Goal: Check status: Check status

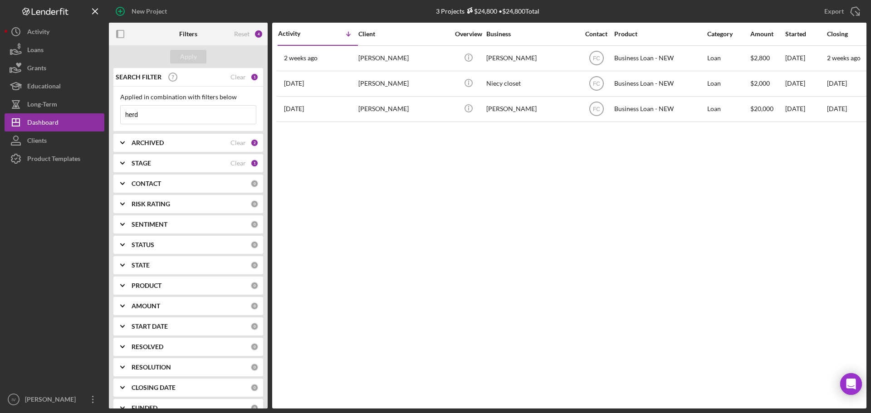
drag, startPoint x: 155, startPoint y: 115, endPoint x: 147, endPoint y: 115, distance: 8.2
click at [154, 115] on input "herd" at bounding box center [188, 115] width 135 height 18
drag, startPoint x: 158, startPoint y: 115, endPoint x: 80, endPoint y: 116, distance: 78.0
click at [80, 116] on div "New Project 3 Projects $24,800 • $24,800 Total herd Export Icon/Export Filters …" at bounding box center [436, 204] width 862 height 409
type input "[PERSON_NAME]"
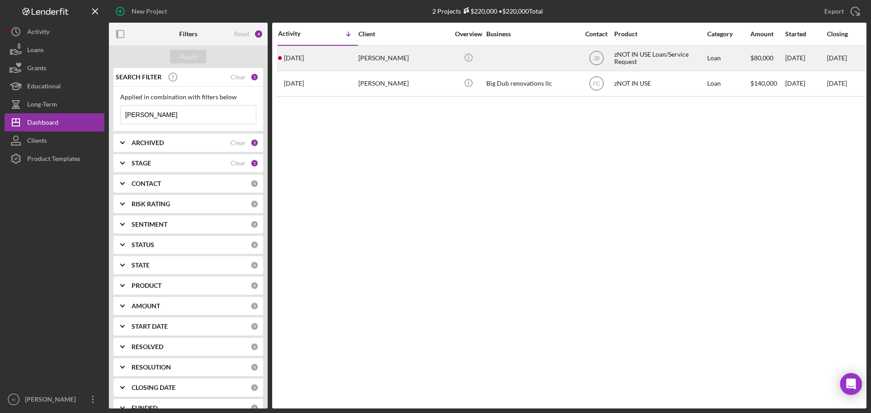
click at [426, 62] on div "[PERSON_NAME]" at bounding box center [403, 58] width 91 height 24
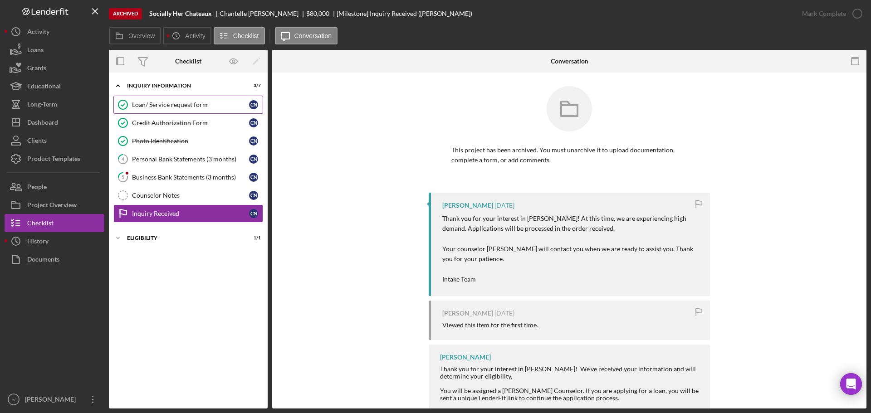
click at [174, 102] on div "Loan/ Service request form" at bounding box center [190, 104] width 117 height 7
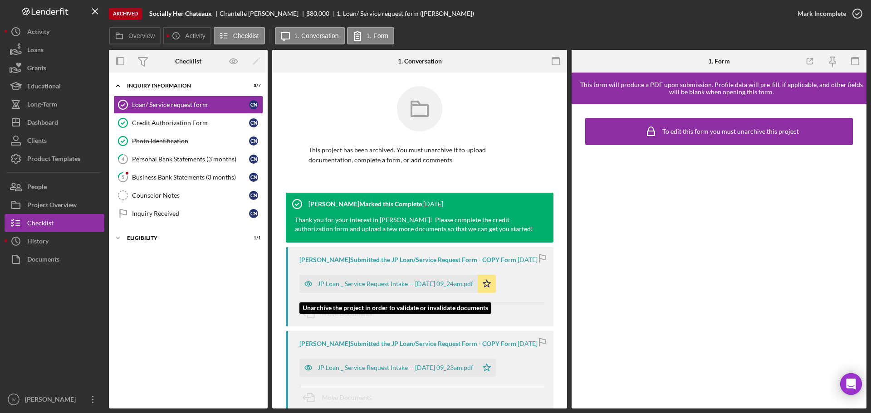
click at [382, 288] on div "JP Loan _ Service Request Intake -- [DATE] 09_24am.pdf" at bounding box center [396, 283] width 156 height 7
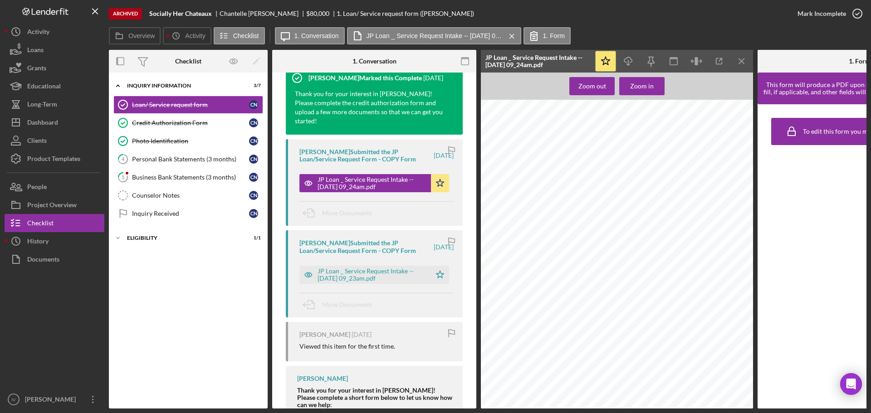
scroll to position [181, 0]
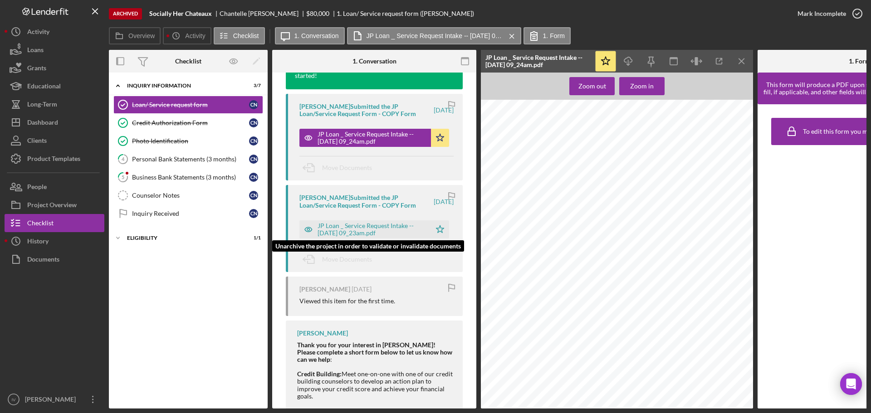
click at [355, 227] on div "JP Loan _ Service Request Intake -- [DATE] 09_23am.pdf" at bounding box center [372, 229] width 109 height 15
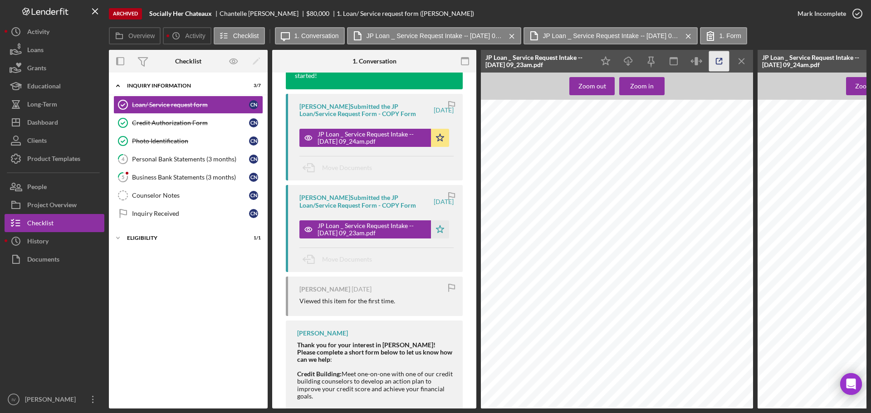
click at [725, 58] on icon "button" at bounding box center [719, 61] width 20 height 20
click at [742, 56] on icon "Icon/Menu Close" at bounding box center [742, 61] width 20 height 20
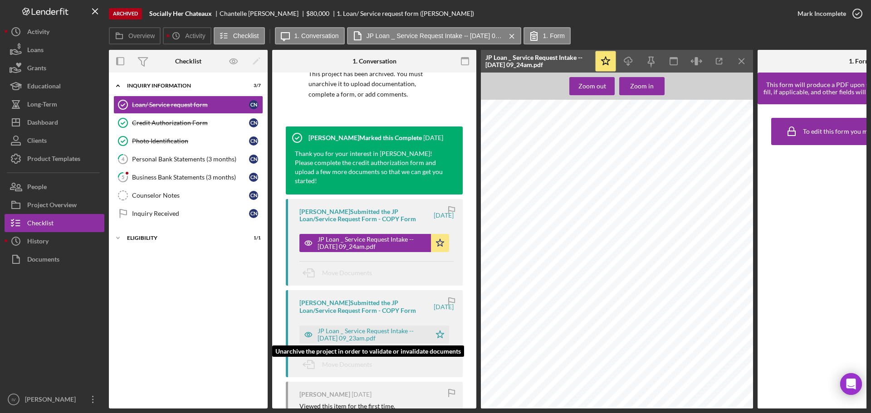
scroll to position [0, 0]
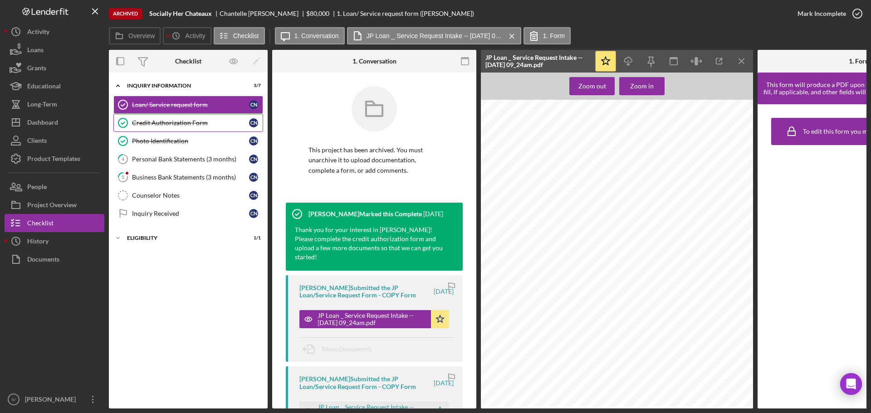
click at [153, 126] on div "Credit Authorization Form" at bounding box center [190, 122] width 117 height 7
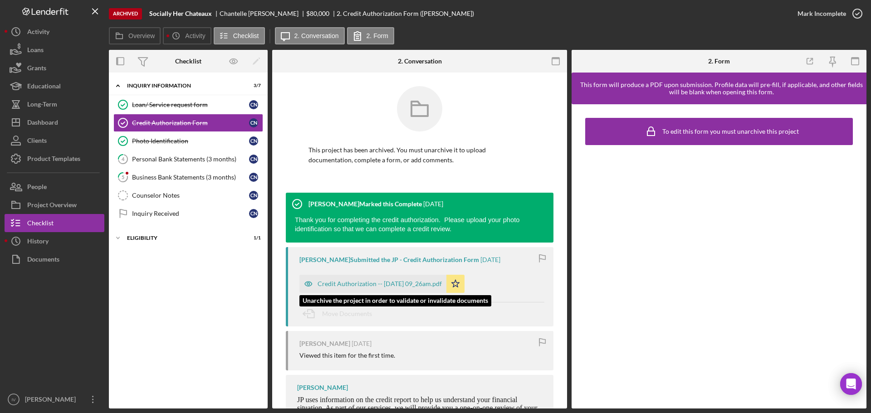
scroll to position [81, 0]
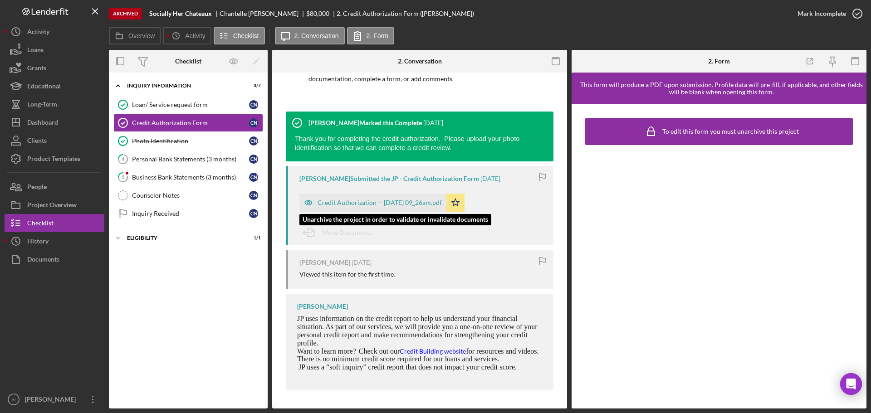
click at [393, 201] on div "Credit Authorization -- [DATE] 09_26am.pdf" at bounding box center [380, 202] width 124 height 7
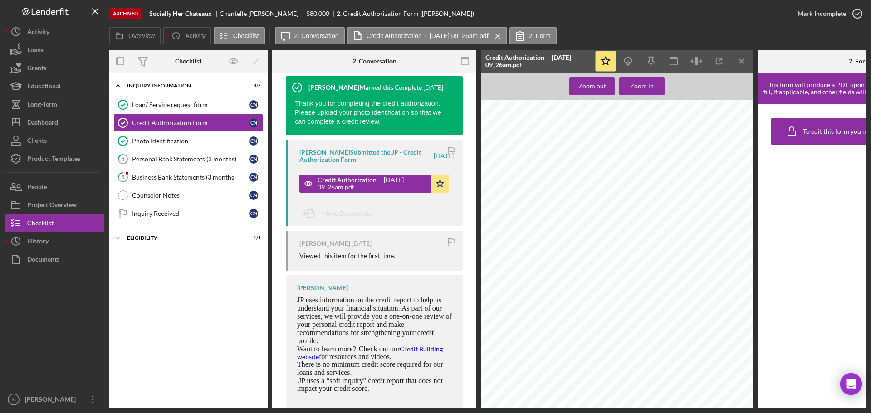
scroll to position [150, 0]
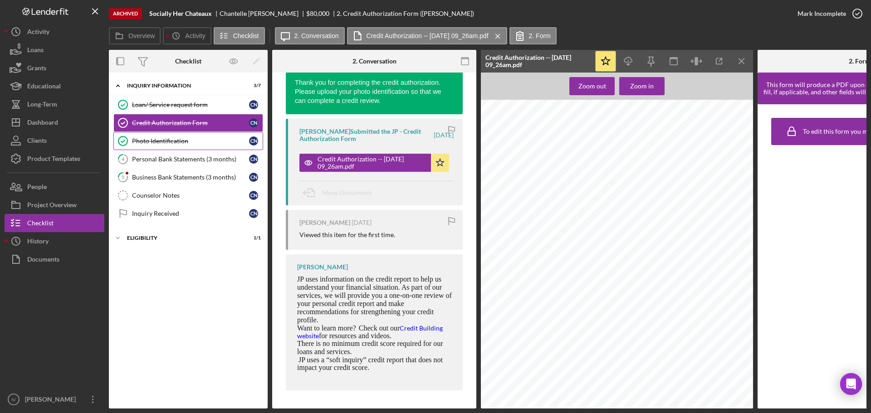
click at [163, 140] on div "Photo Identification" at bounding box center [190, 140] width 117 height 7
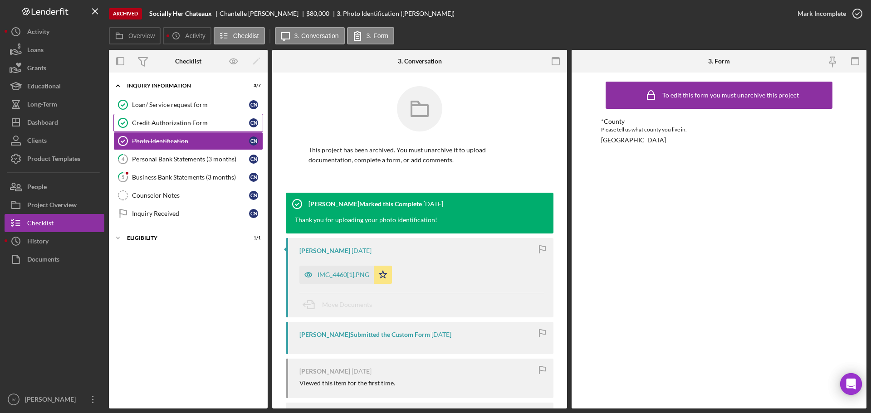
click at [156, 119] on div "Credit Authorization Form" at bounding box center [190, 122] width 117 height 7
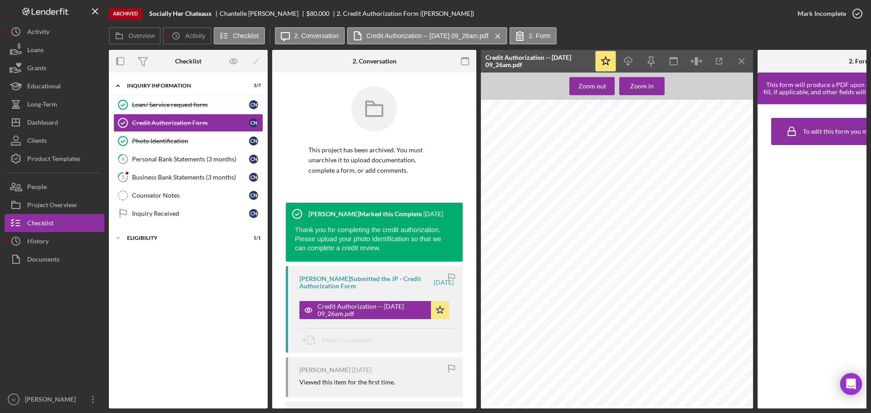
scroll to position [150, 0]
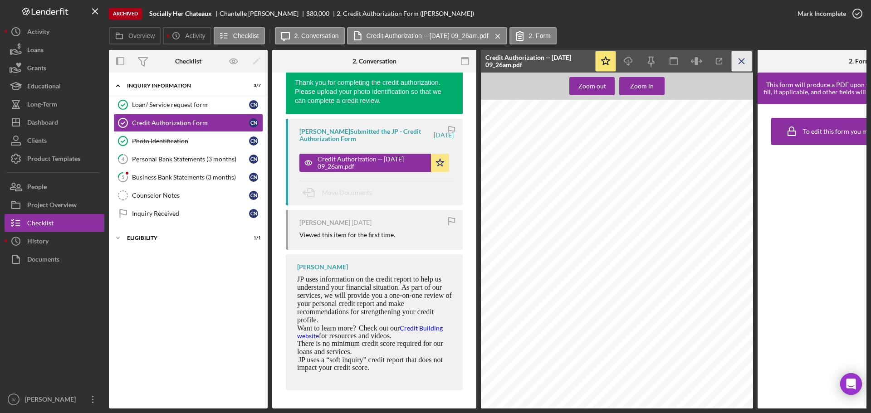
click at [744, 59] on line "button" at bounding box center [741, 61] width 5 height 5
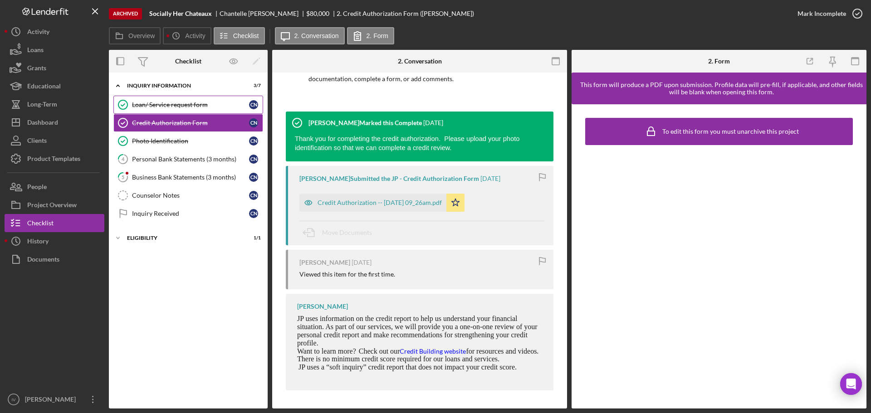
click at [176, 104] on div "Loan/ Service request form" at bounding box center [190, 104] width 117 height 7
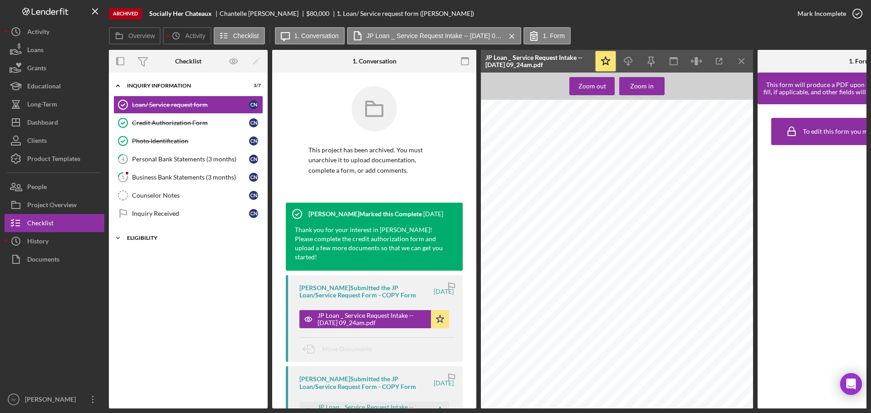
click at [122, 237] on icon "Icon/Expander" at bounding box center [118, 238] width 18 height 18
click at [150, 255] on div "Credit Report" at bounding box center [190, 257] width 117 height 7
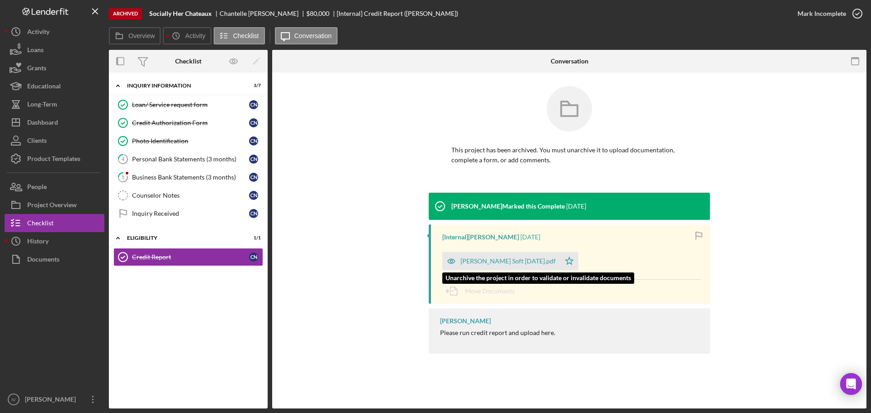
click at [536, 260] on div "[PERSON_NAME] Soft [DATE].pdf" at bounding box center [508, 261] width 95 height 7
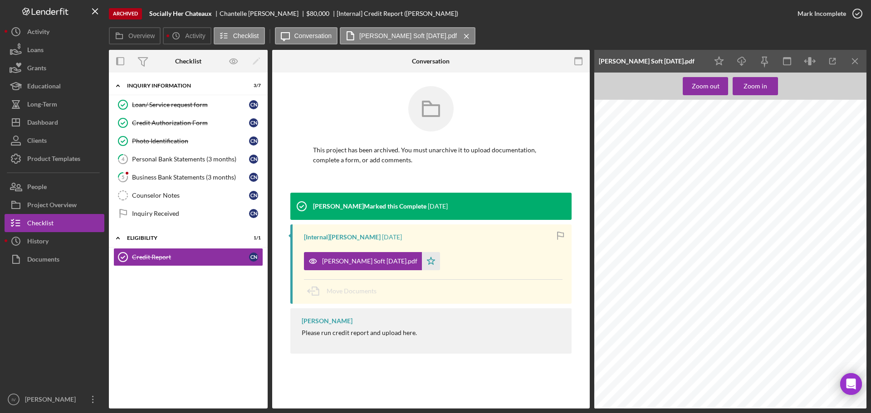
scroll to position [1497, 0]
click at [34, 114] on div "Dashboard" at bounding box center [42, 123] width 31 height 20
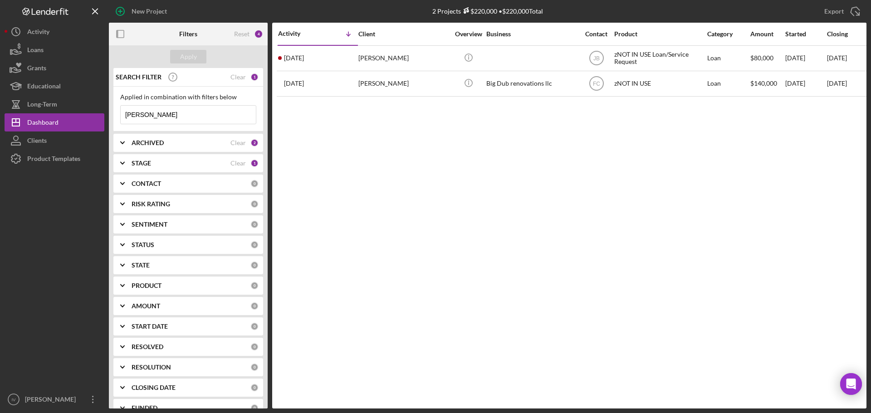
click at [159, 181] on b "CONTACT" at bounding box center [146, 183] width 29 height 7
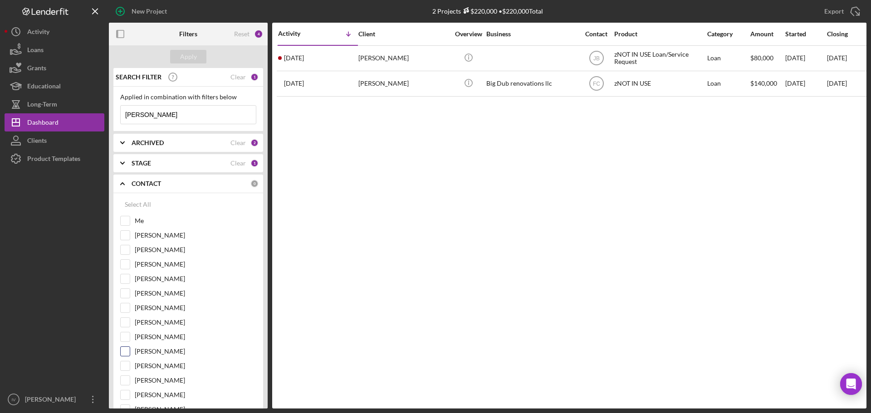
scroll to position [136, 0]
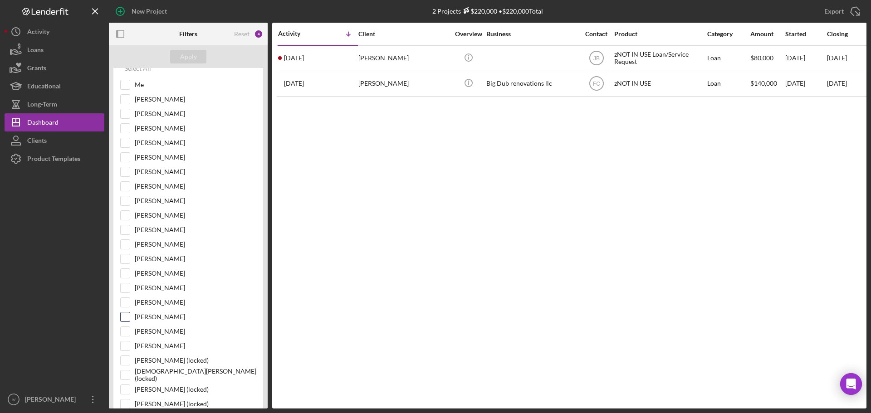
click at [127, 318] on input "[PERSON_NAME]" at bounding box center [125, 317] width 9 height 9
checkbox input "true"
click at [178, 54] on button "Apply" at bounding box center [188, 57] width 36 height 14
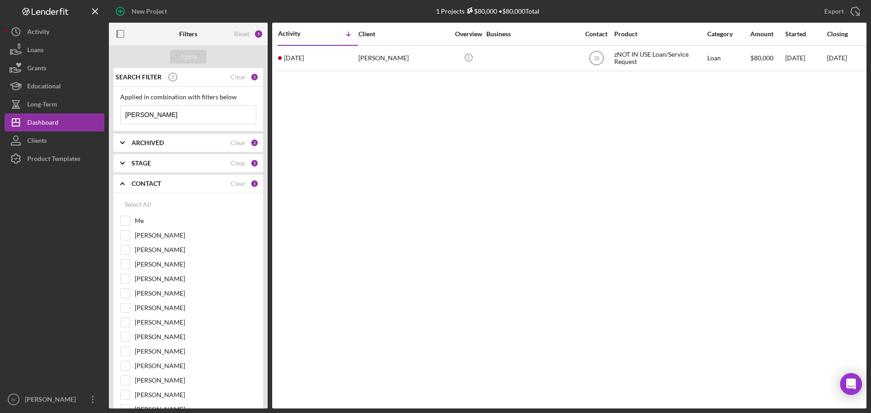
click at [178, 157] on div "STAGE Clear 1" at bounding box center [195, 163] width 127 height 18
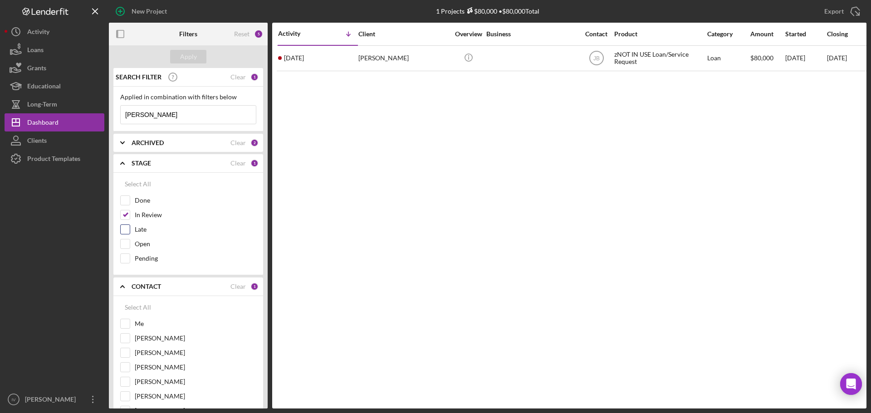
click at [125, 231] on input "Late" at bounding box center [125, 229] width 9 height 9
checkbox input "true"
click at [125, 245] on input "Open" at bounding box center [125, 244] width 9 height 9
checkbox input "true"
click at [129, 262] on input "Pending" at bounding box center [125, 258] width 9 height 9
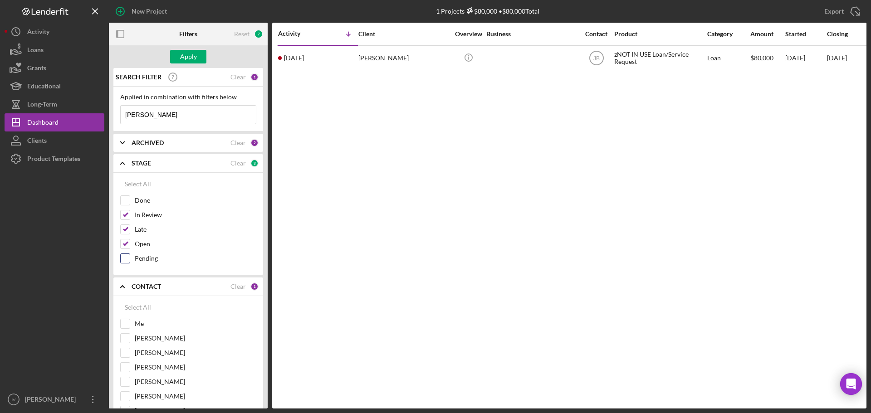
checkbox input "true"
click at [131, 200] on div "Done" at bounding box center [188, 203] width 136 height 15
click at [127, 200] on input "Done" at bounding box center [125, 200] width 9 height 9
checkbox input "true"
click at [179, 62] on button "Apply" at bounding box center [188, 57] width 36 height 14
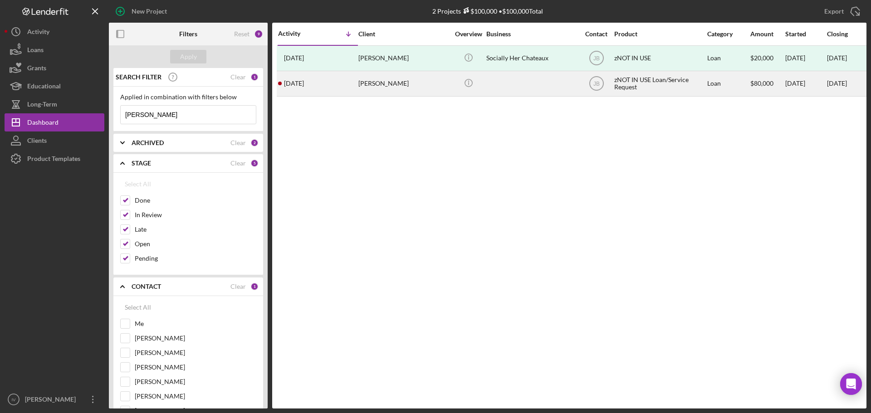
click at [430, 81] on div "[PERSON_NAME]" at bounding box center [403, 84] width 91 height 24
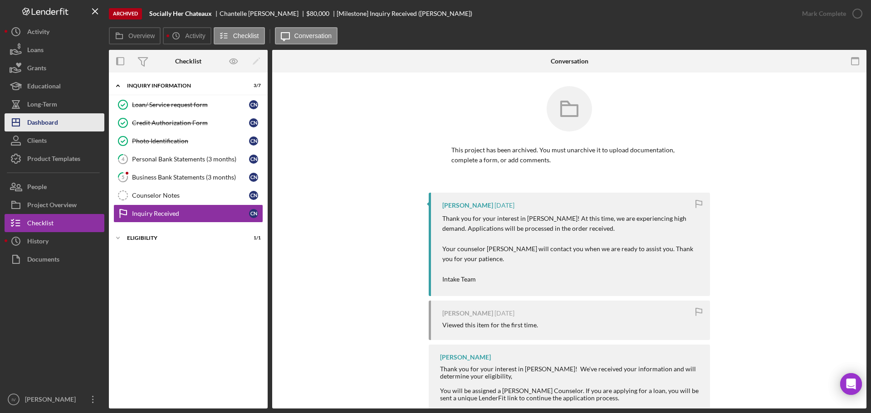
click at [47, 127] on div "Dashboard" at bounding box center [42, 123] width 31 height 20
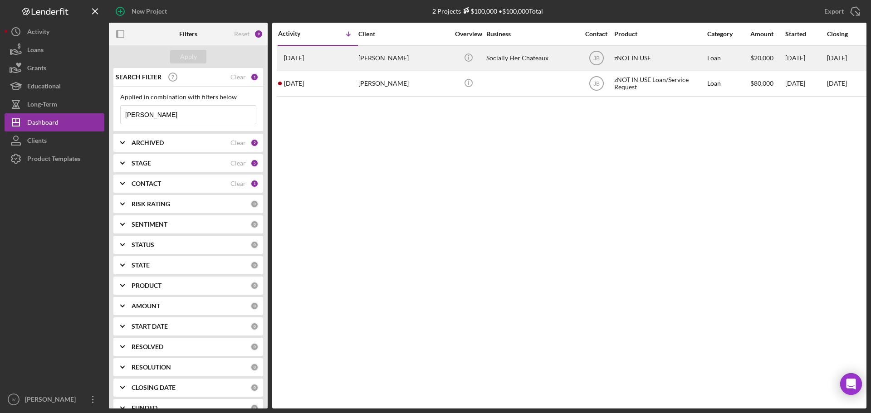
click at [409, 54] on div "[PERSON_NAME]" at bounding box center [403, 58] width 91 height 24
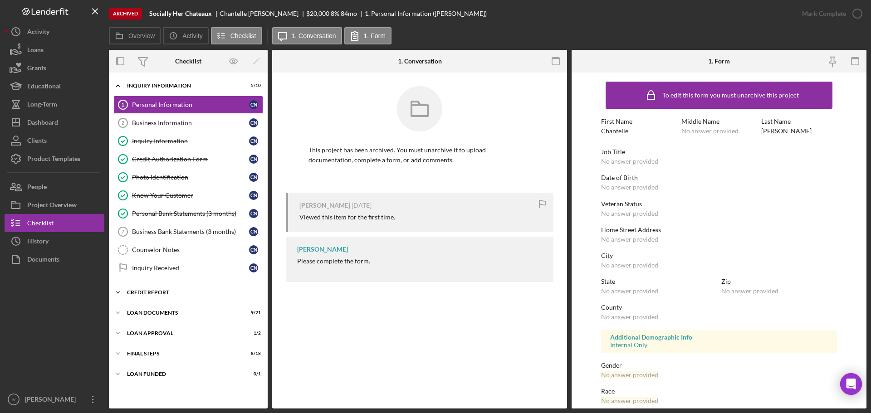
click at [156, 293] on div "Credit Report" at bounding box center [191, 292] width 129 height 5
click at [164, 121] on div "Business Information" at bounding box center [190, 122] width 117 height 7
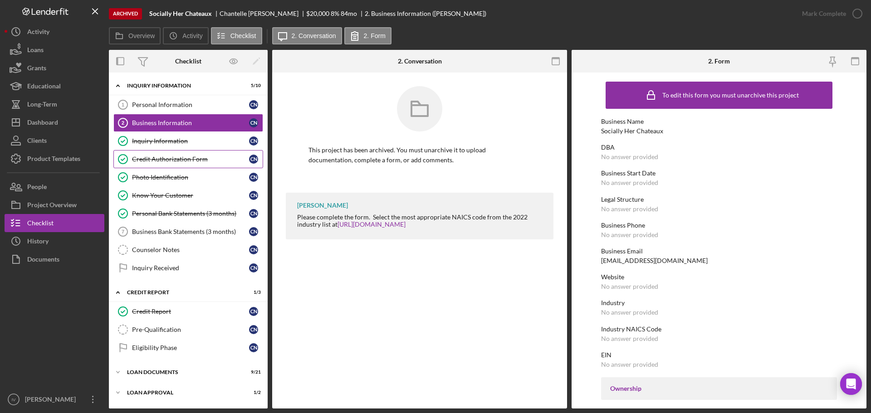
click at [167, 155] on link "Credit Authorization Form Credit Authorization Form C N" at bounding box center [188, 159] width 150 height 18
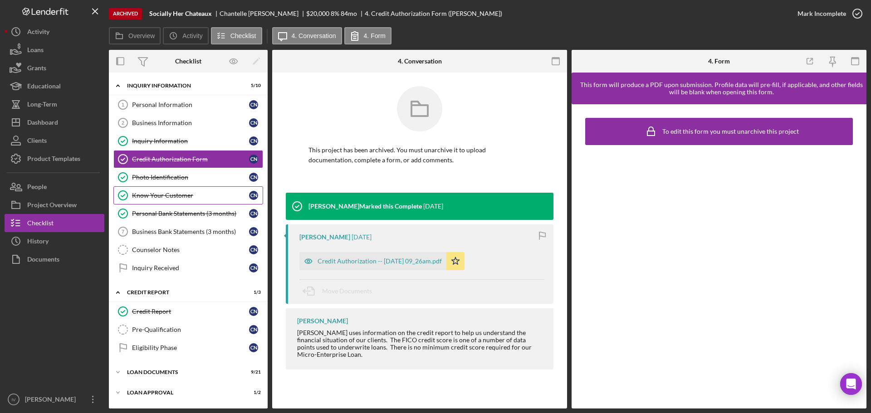
click at [160, 195] on div "Know Your Customer" at bounding box center [190, 195] width 117 height 7
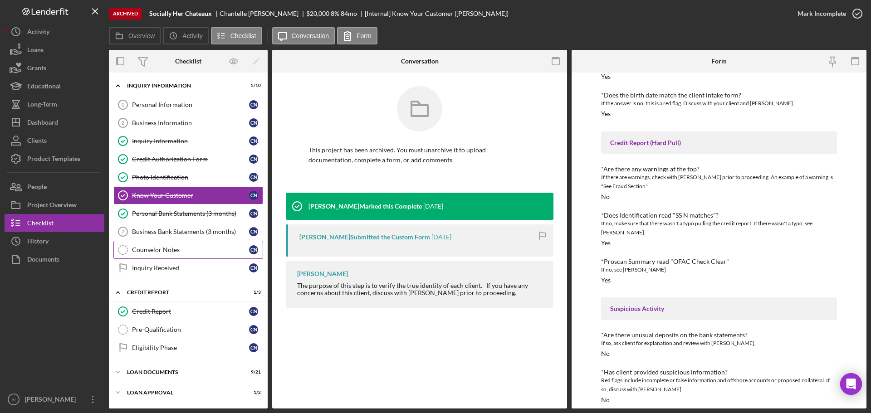
scroll to position [39, 0]
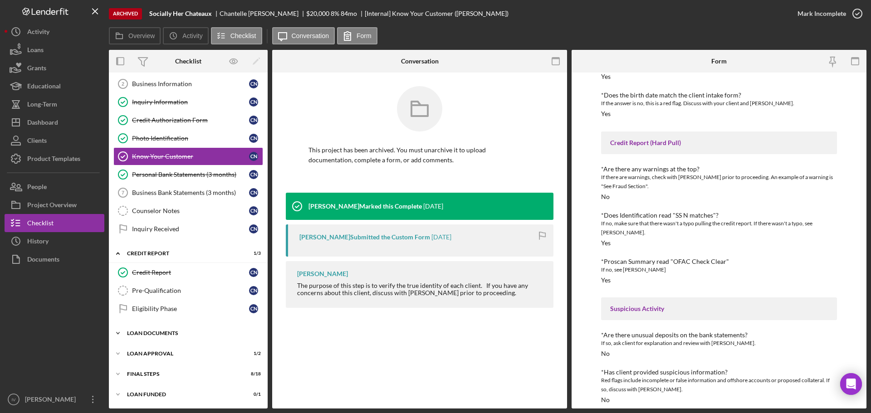
click at [167, 329] on div "Icon/Expander Loan Documents 9 / 21" at bounding box center [188, 333] width 159 height 18
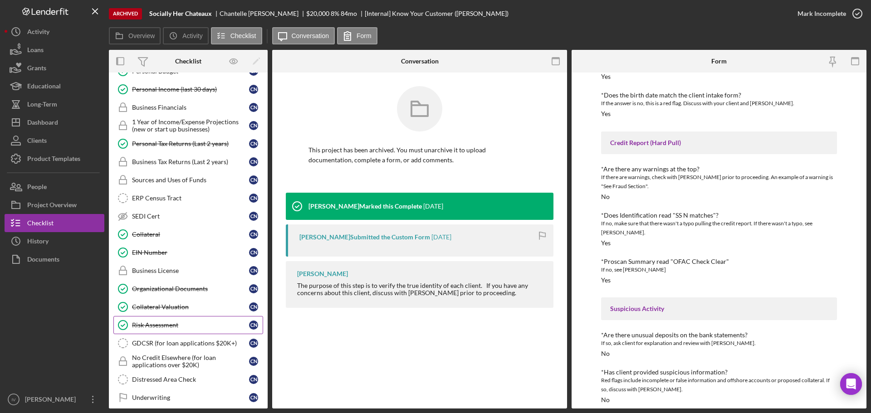
scroll to position [425, 0]
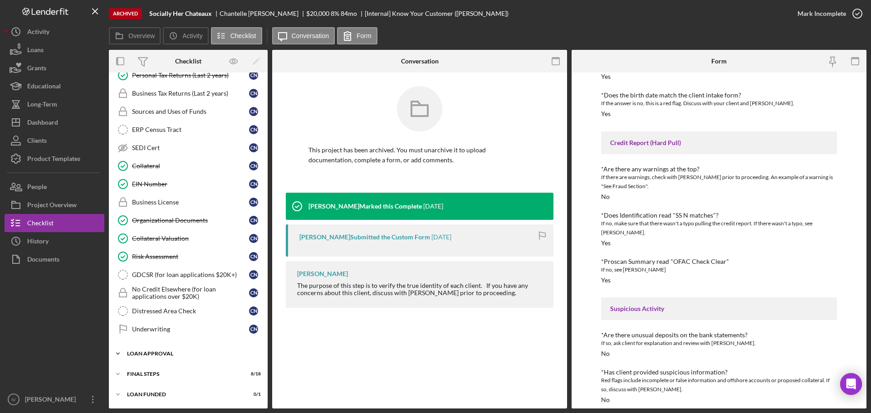
click at [166, 351] on div "Icon/Expander Loan Approval 1 / 2" at bounding box center [188, 354] width 159 height 18
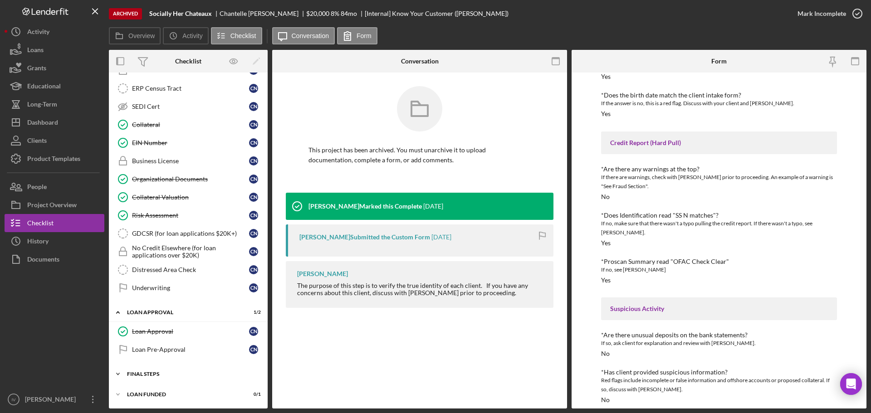
click at [144, 372] on div "Final Steps" at bounding box center [191, 374] width 129 height 5
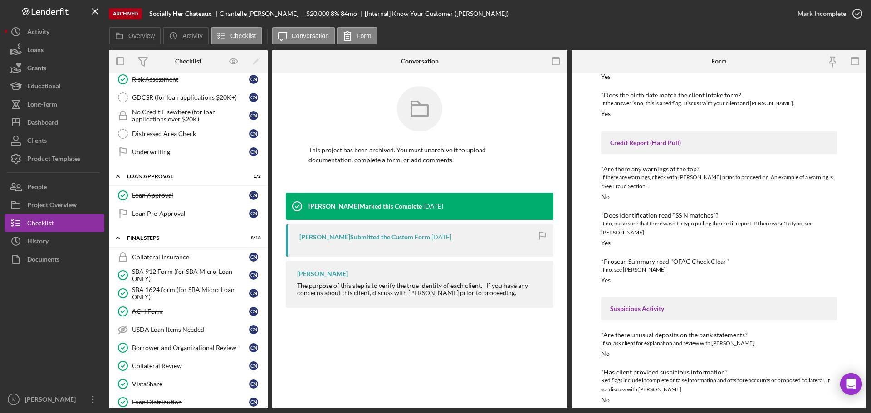
scroll to position [648, 0]
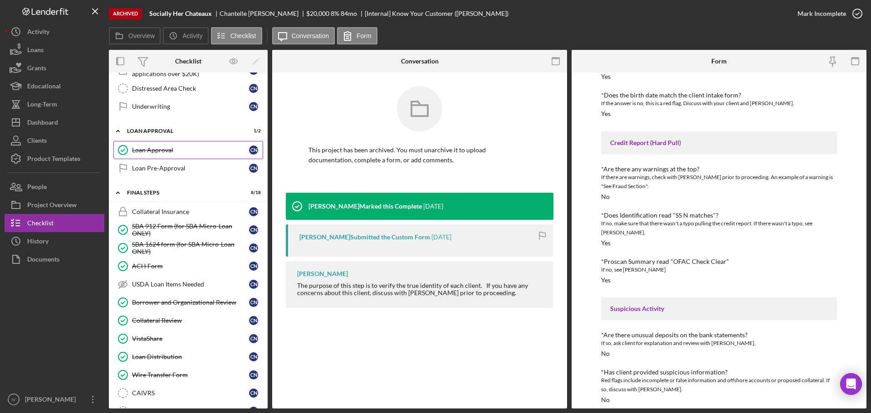
click at [159, 151] on div "Loan Approval" at bounding box center [190, 150] width 117 height 7
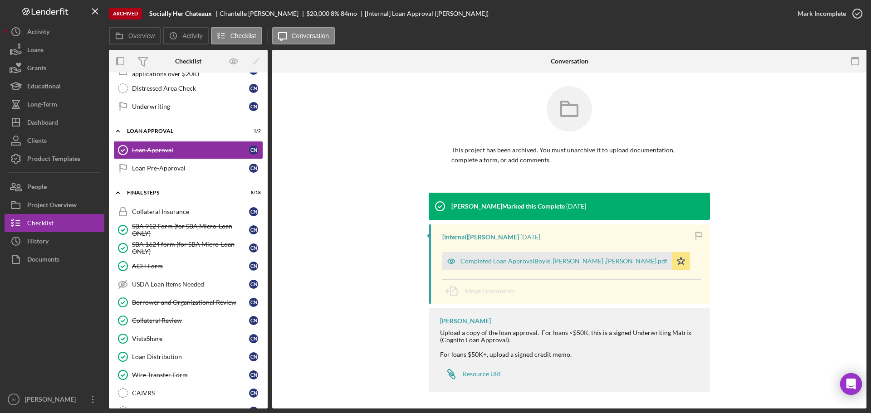
scroll to position [2, 0]
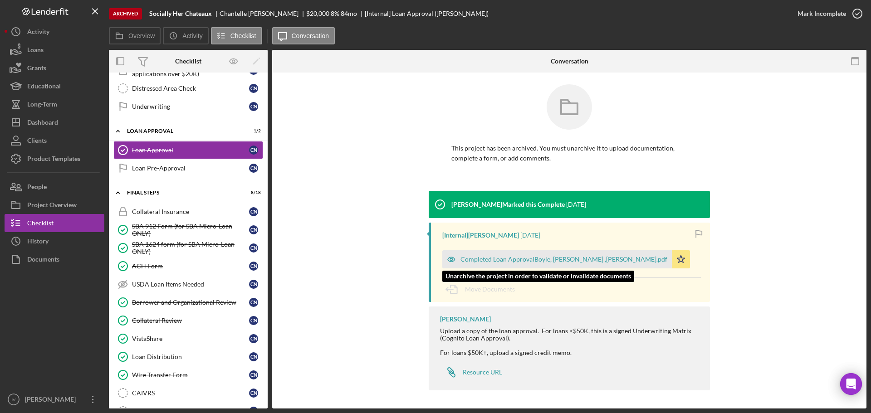
click at [501, 258] on div "Completed Loan ApprovalBoyle, [PERSON_NAME] ,[PERSON_NAME].pdf" at bounding box center [564, 259] width 207 height 7
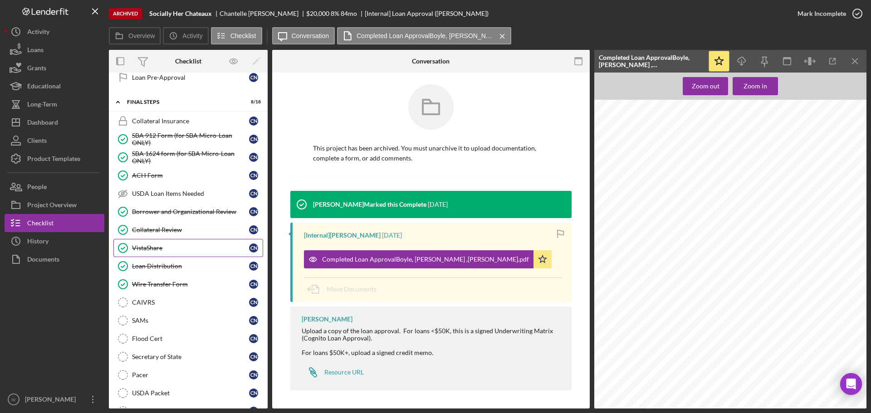
scroll to position [512, 0]
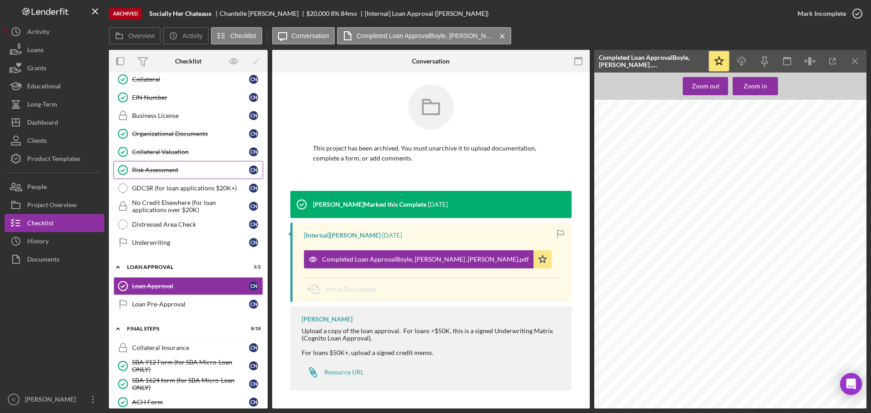
click at [162, 168] on div "Risk Assessment" at bounding box center [190, 170] width 117 height 7
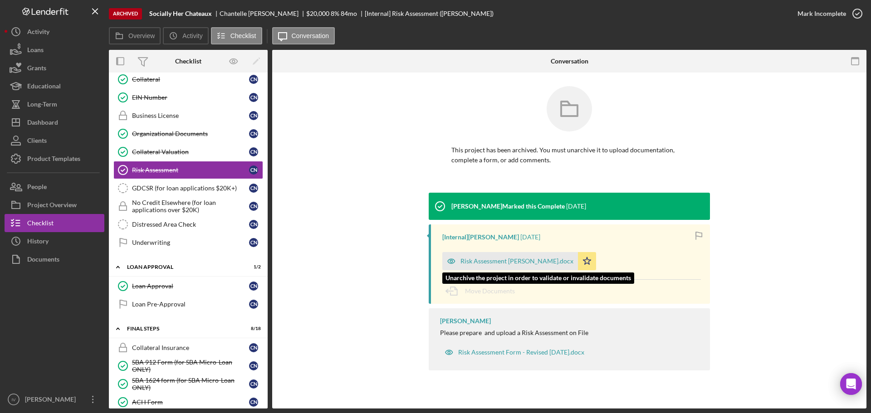
click at [514, 261] on div "Risk Assessment [PERSON_NAME].docx" at bounding box center [517, 261] width 113 height 7
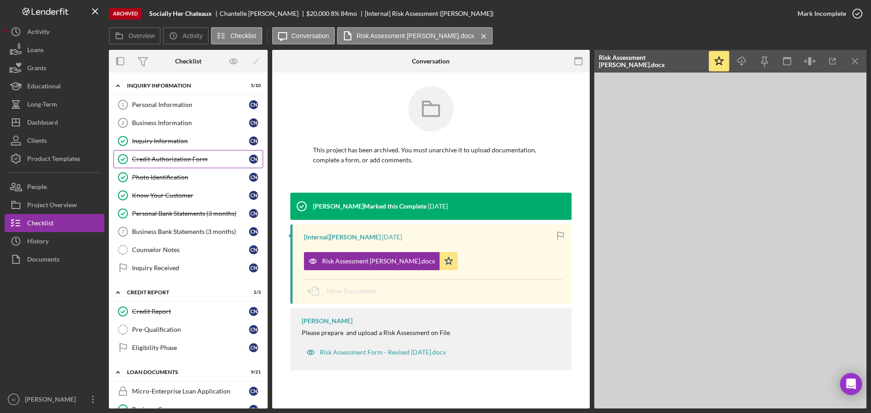
click at [178, 158] on div "Credit Authorization Form" at bounding box center [190, 159] width 117 height 7
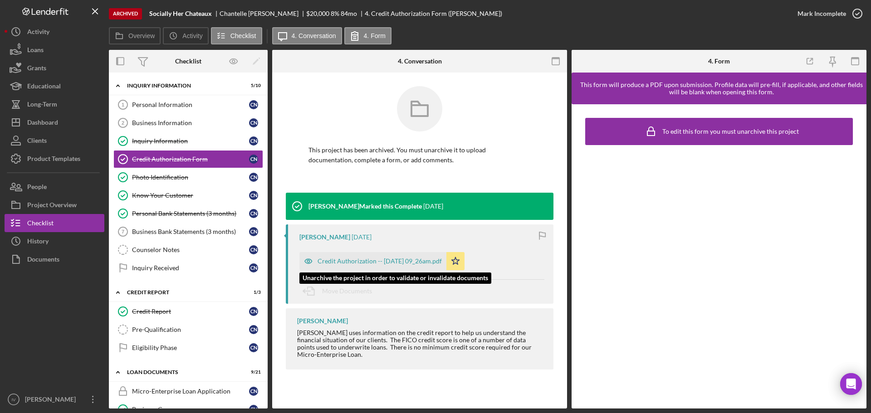
click at [427, 258] on div "Credit Authorization -- [DATE] 09_26am.pdf" at bounding box center [380, 261] width 124 height 7
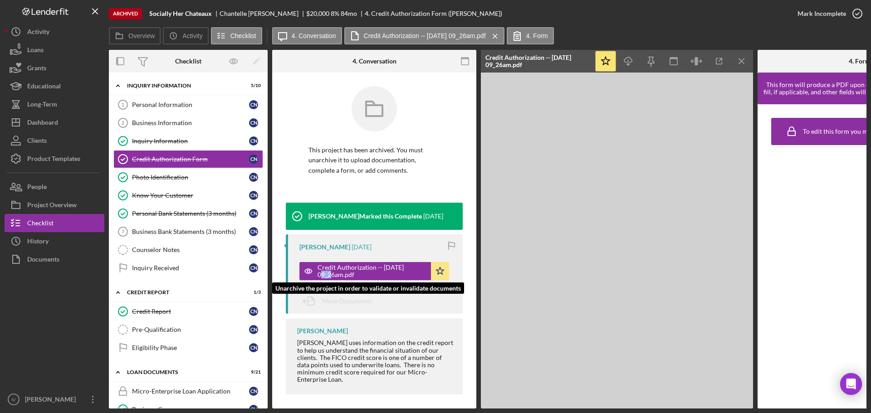
click at [427, 258] on div "Credit Authorization -- [DATE] 09_26am.pdf Icon/Star" at bounding box center [376, 269] width 154 height 23
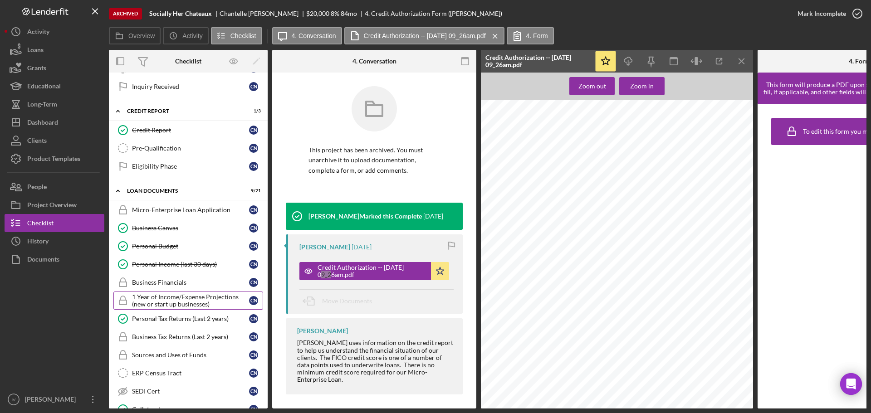
scroll to position [363, 0]
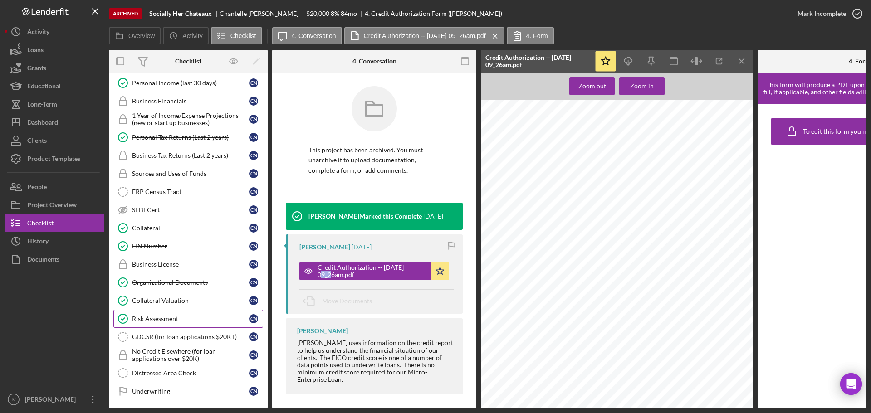
click at [162, 323] on link "Risk Assessment Risk Assessment C N" at bounding box center [188, 319] width 150 height 18
